Goal: Browse casually

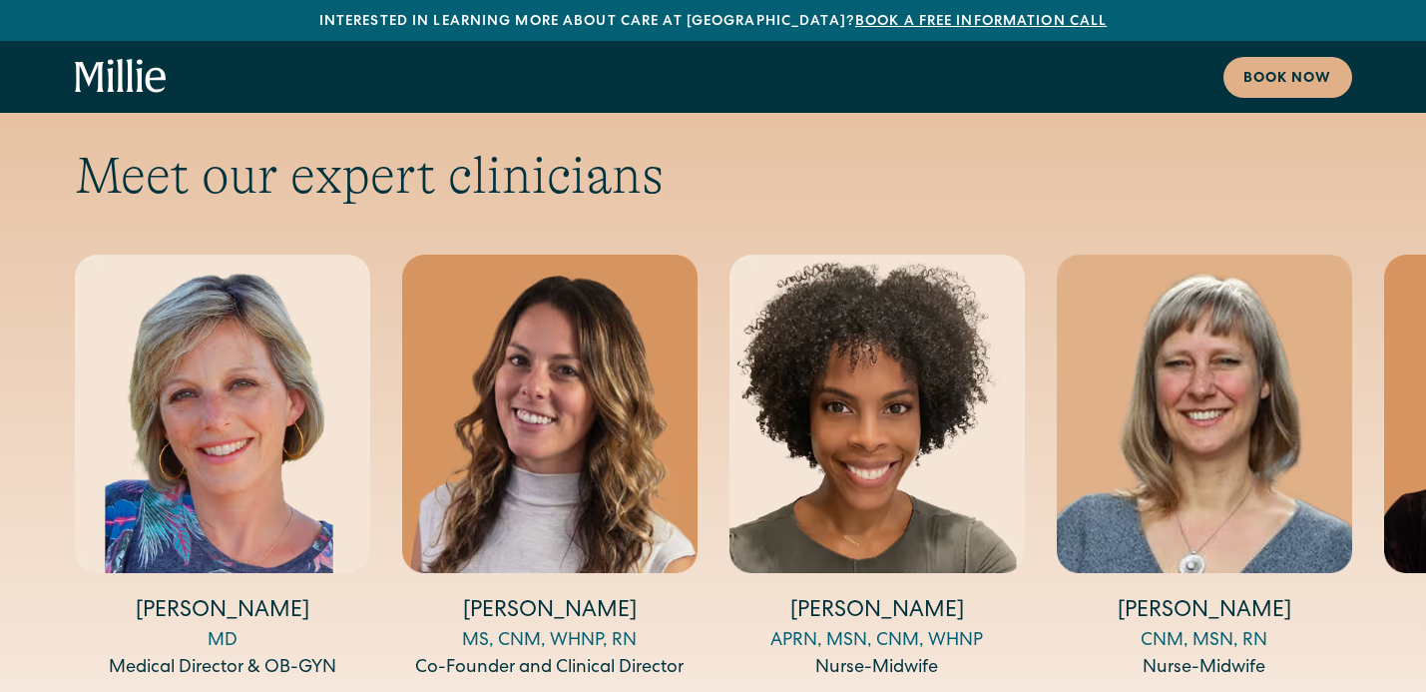
scroll to position [6551, 0]
